Goal: Find specific page/section: Find specific page/section

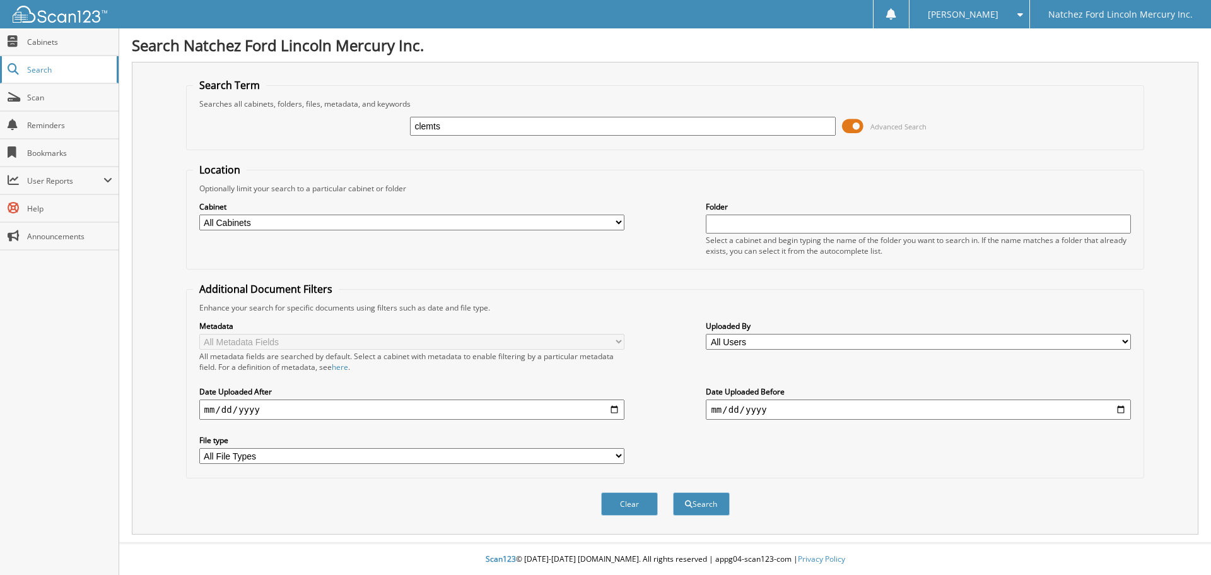
type input "clemts"
click at [673, 492] on button "Search" at bounding box center [701, 503] width 57 height 23
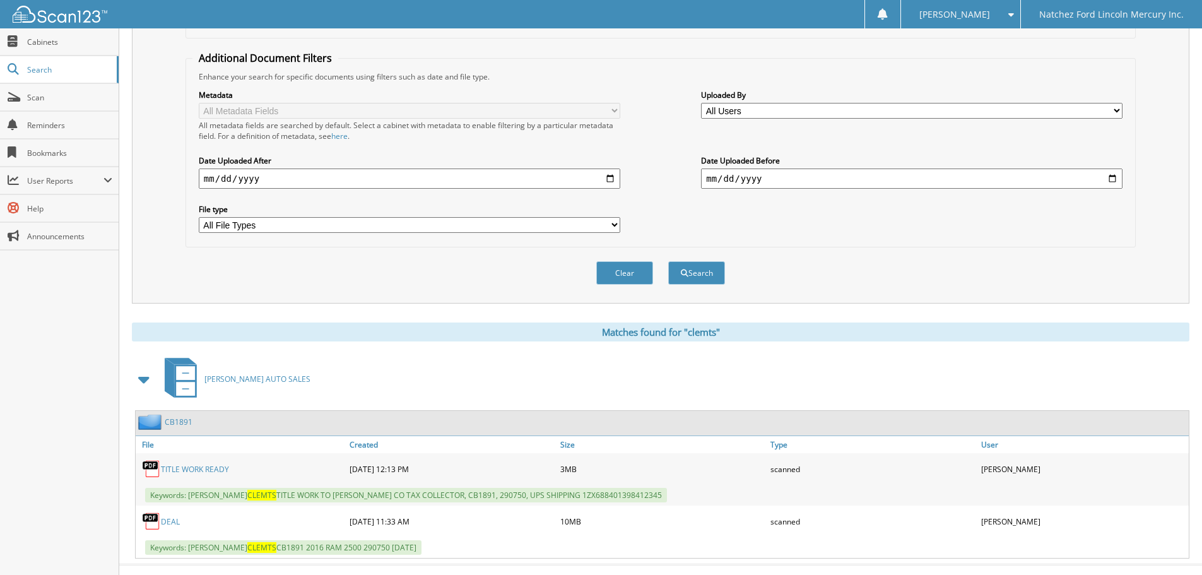
scroll to position [253, 0]
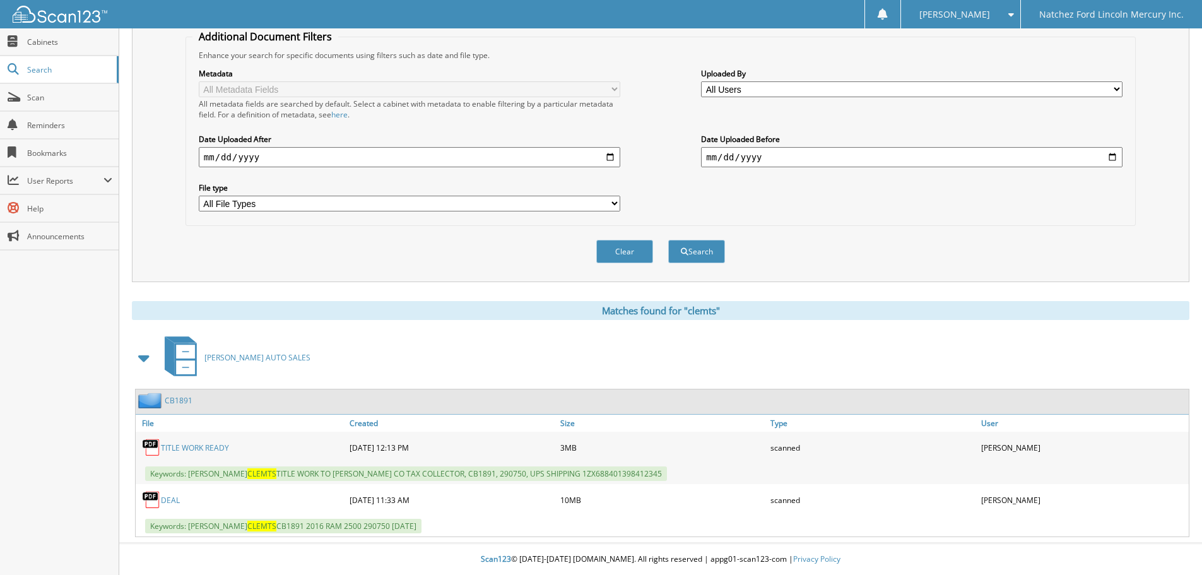
click at [174, 401] on link "CB1891" at bounding box center [179, 400] width 28 height 11
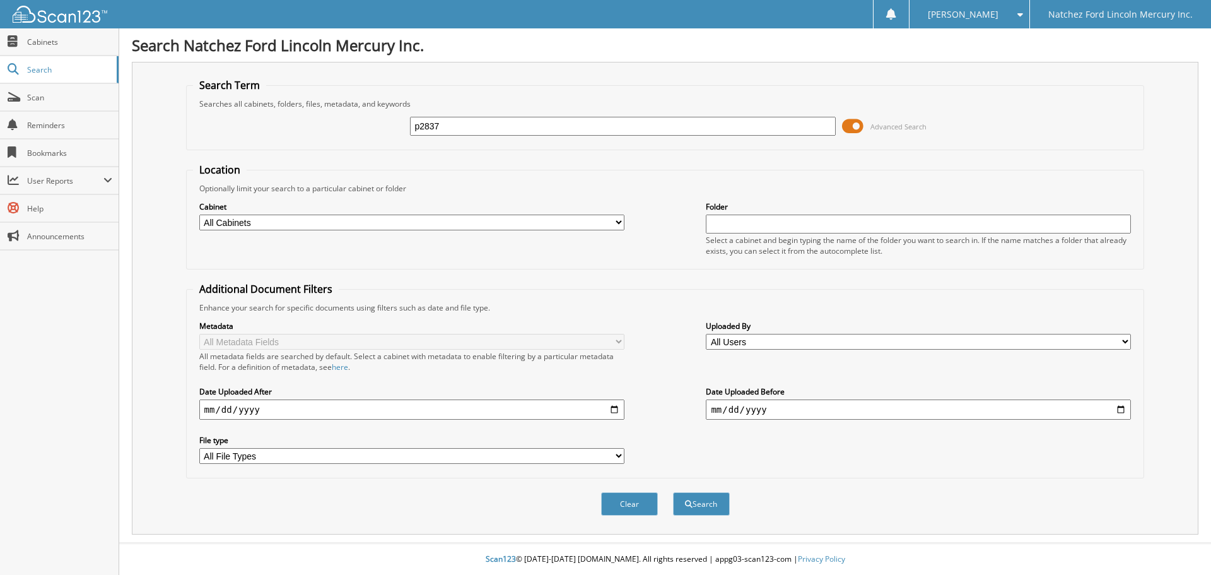
type input "p2837"
click at [673, 492] on button "Search" at bounding box center [701, 503] width 57 height 23
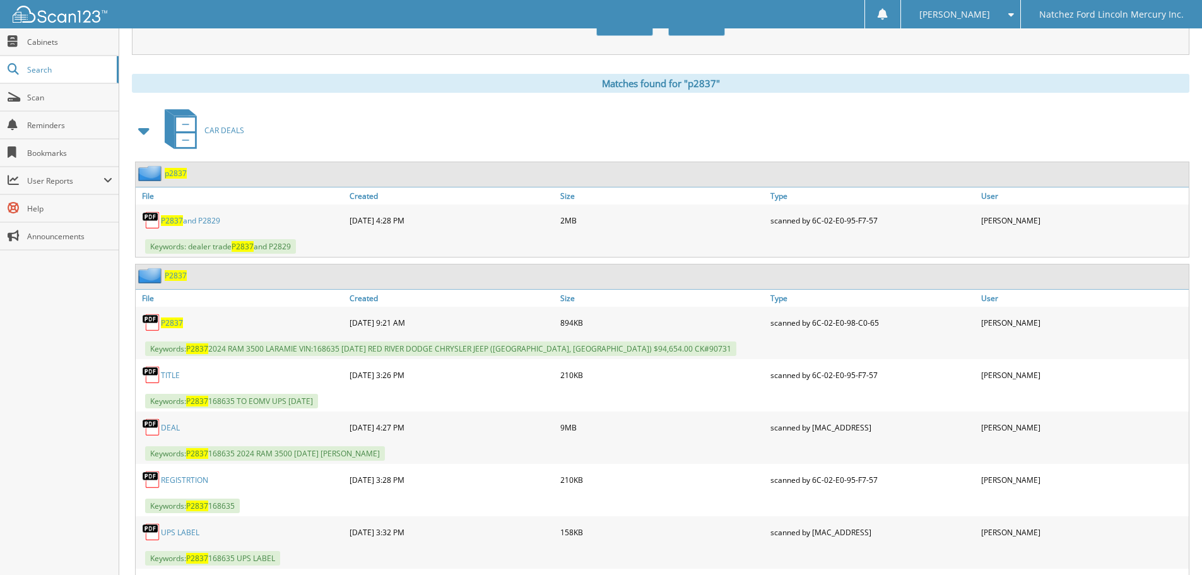
scroll to position [631, 0]
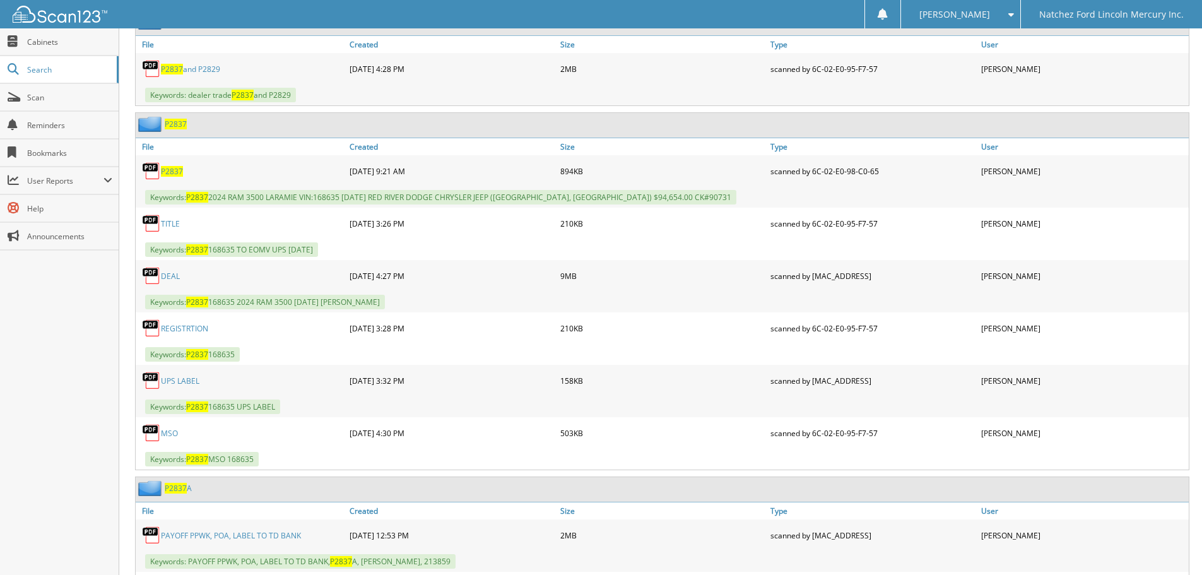
click at [175, 122] on span "P2837" at bounding box center [176, 124] width 22 height 11
